Goal: Navigation & Orientation: Find specific page/section

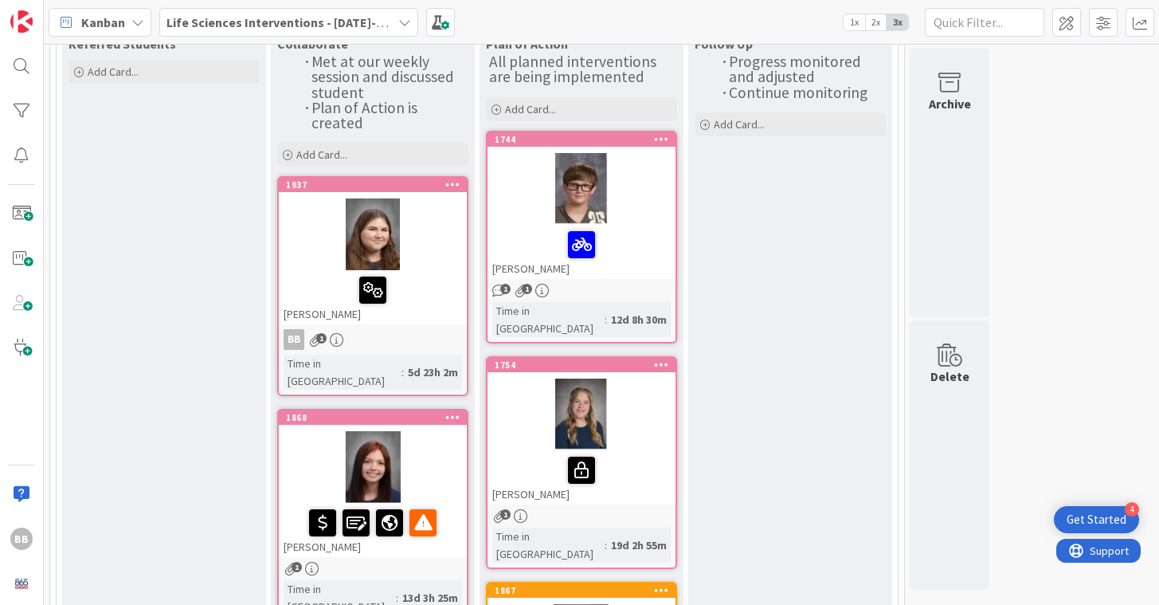
scroll to position [155, 0]
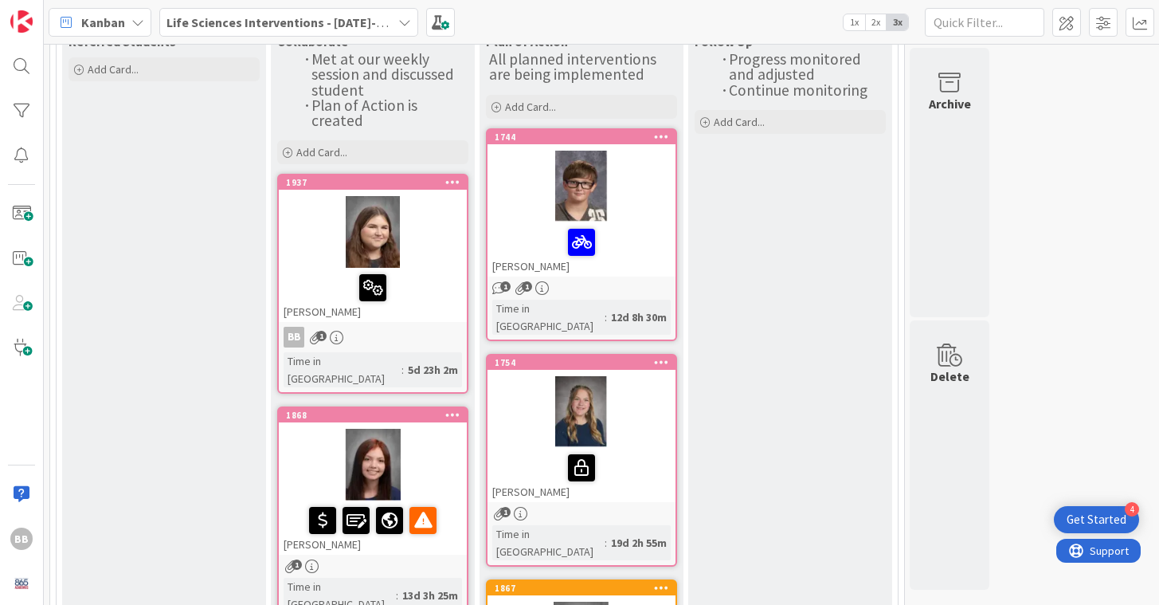
click at [320, 245] on div at bounding box center [373, 232] width 188 height 72
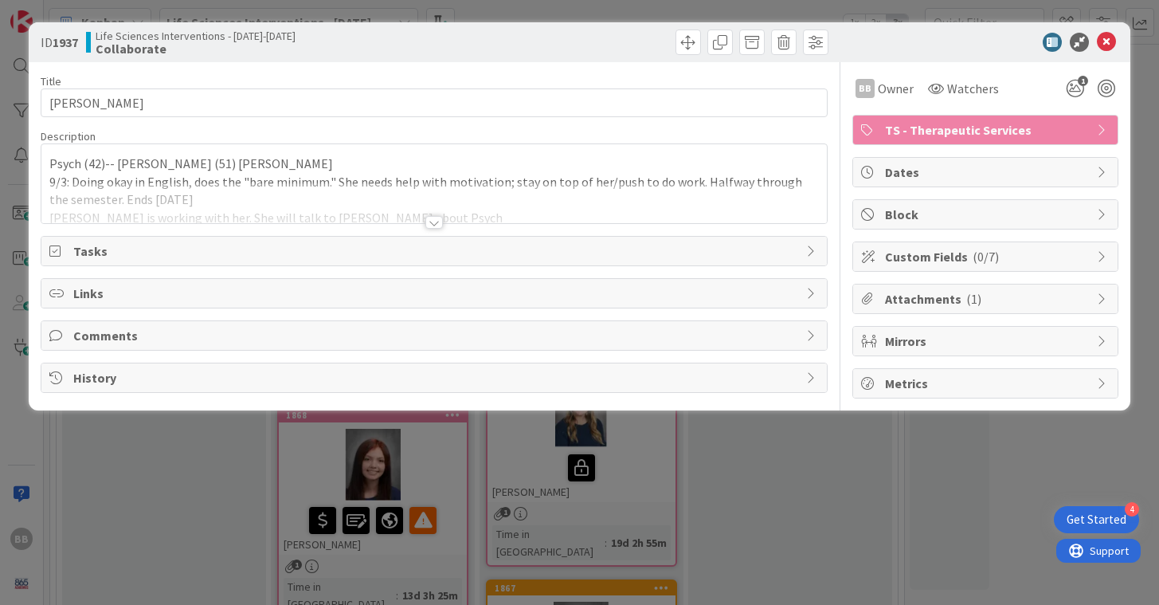
click at [435, 226] on div at bounding box center [434, 222] width 18 height 13
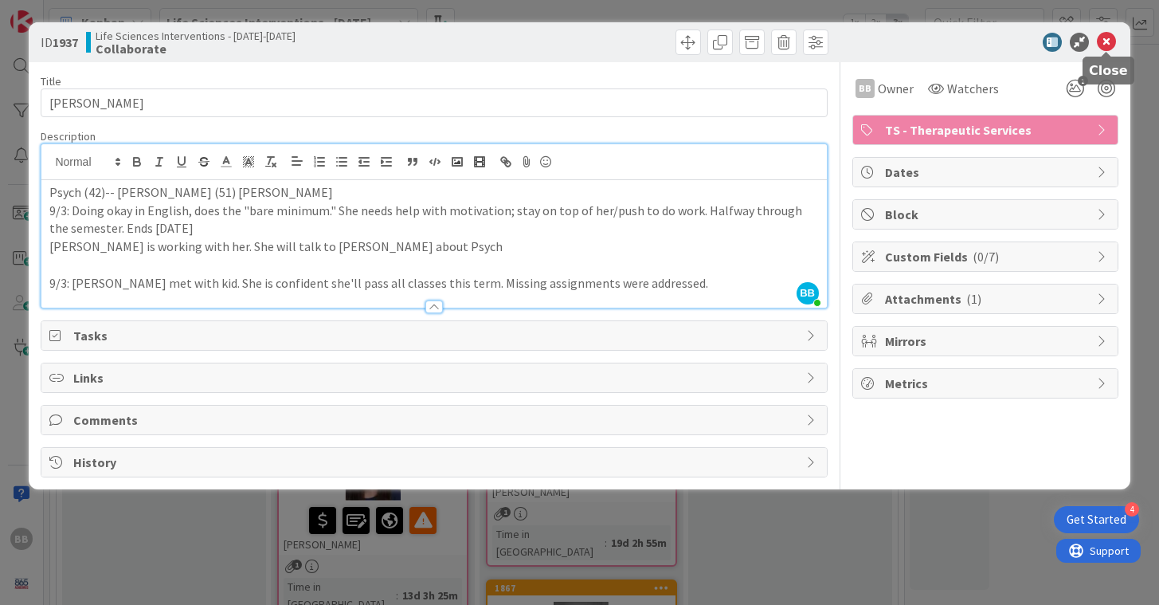
click at [1107, 41] on icon at bounding box center [1106, 42] width 19 height 19
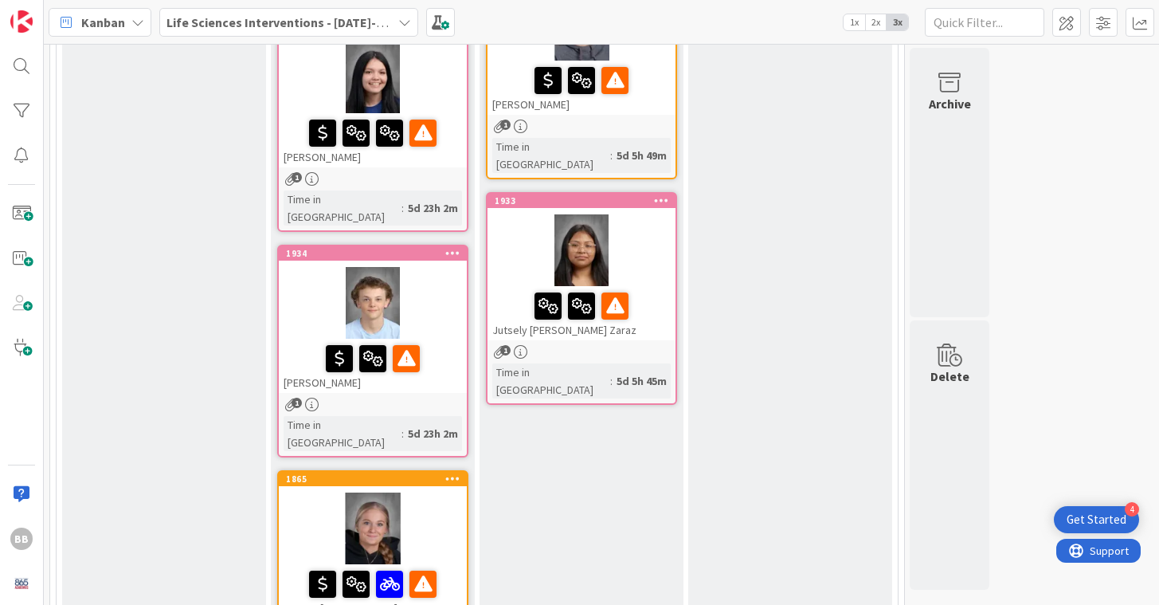
scroll to position [990, 0]
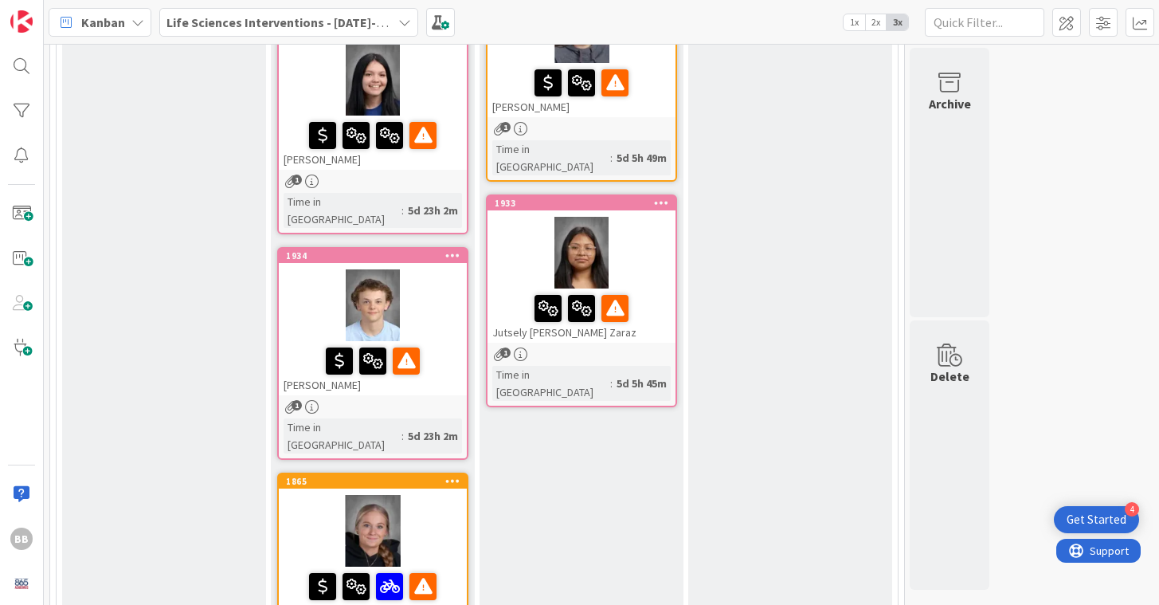
click at [315, 269] on div at bounding box center [373, 305] width 188 height 72
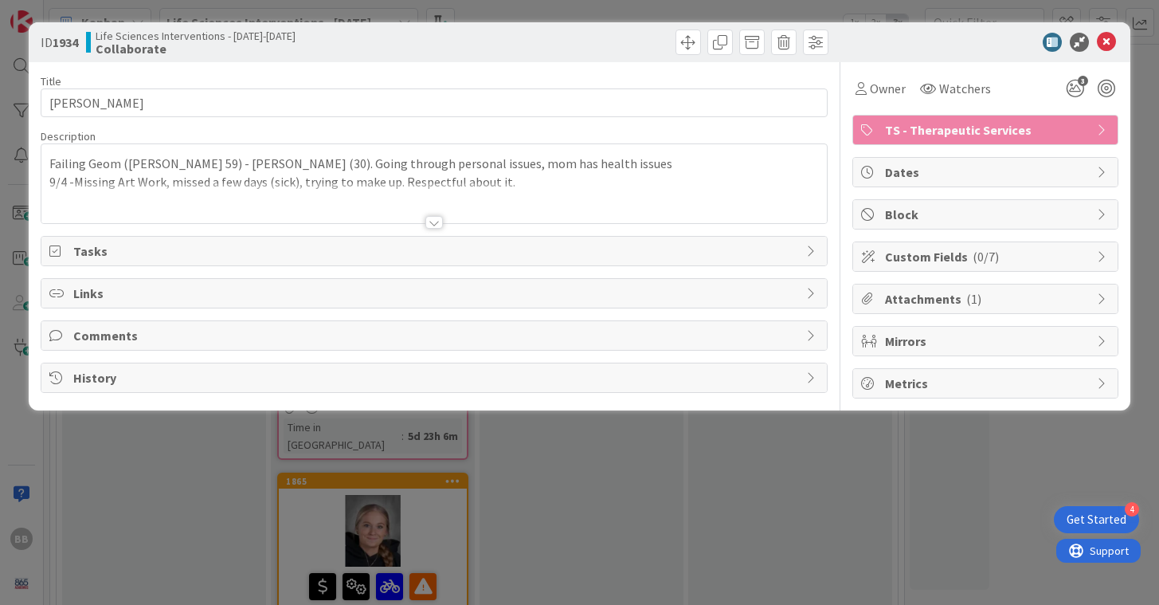
click at [438, 221] on div at bounding box center [434, 222] width 18 height 13
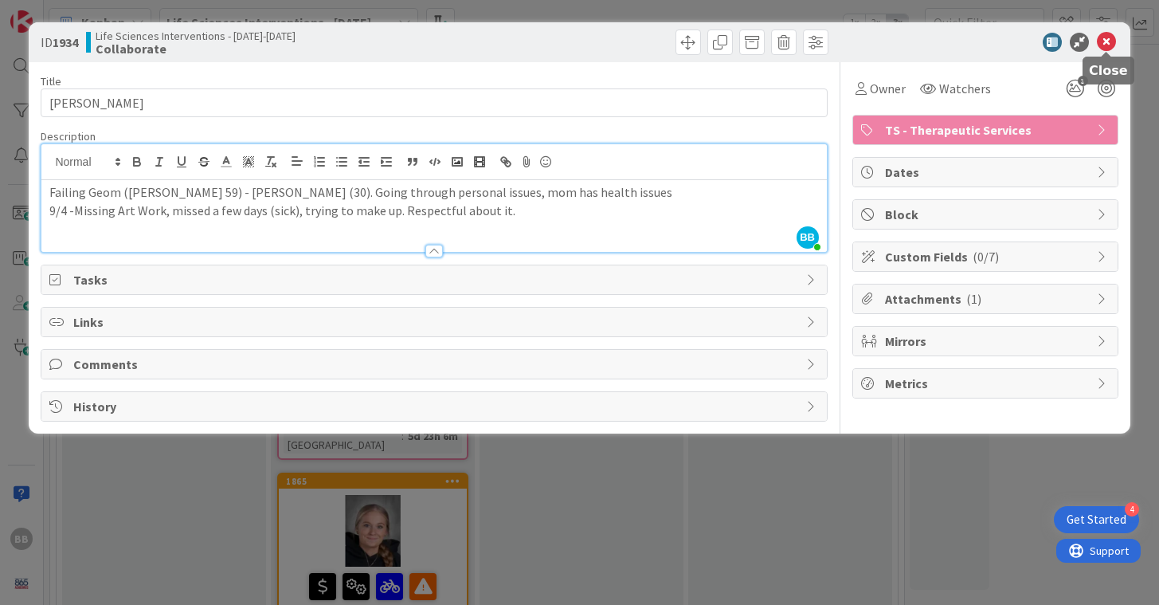
click at [1105, 39] on icon at bounding box center [1106, 42] width 19 height 19
